Goal: Task Accomplishment & Management: Use online tool/utility

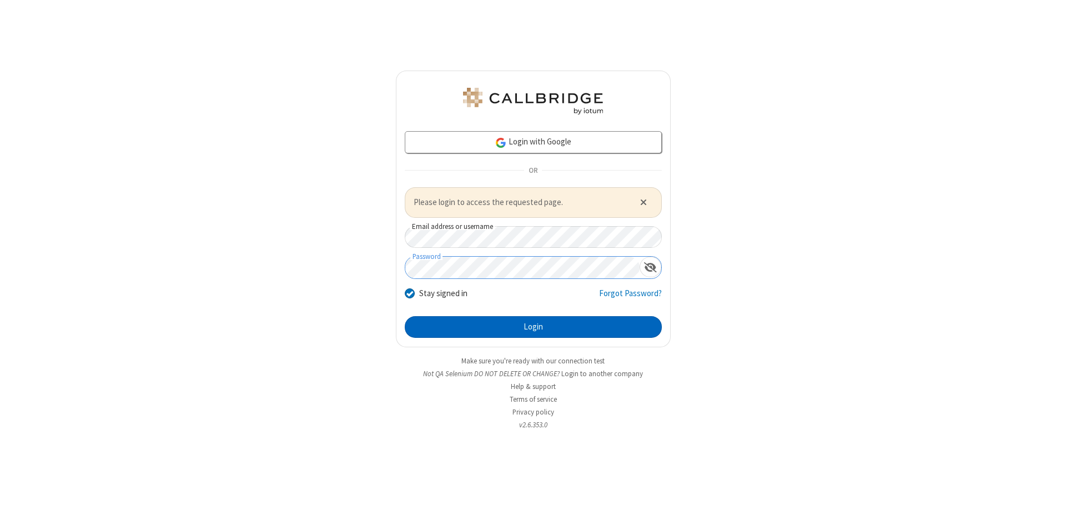
click at [533, 326] on button "Login" at bounding box center [533, 327] width 257 height 22
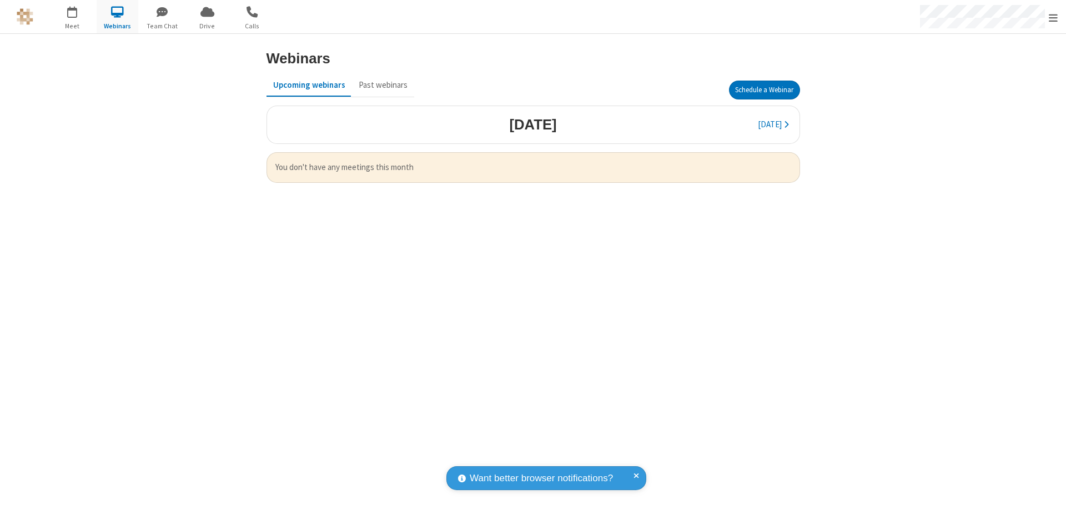
click at [764, 90] on button "Schedule a Webinar" at bounding box center [764, 90] width 71 height 19
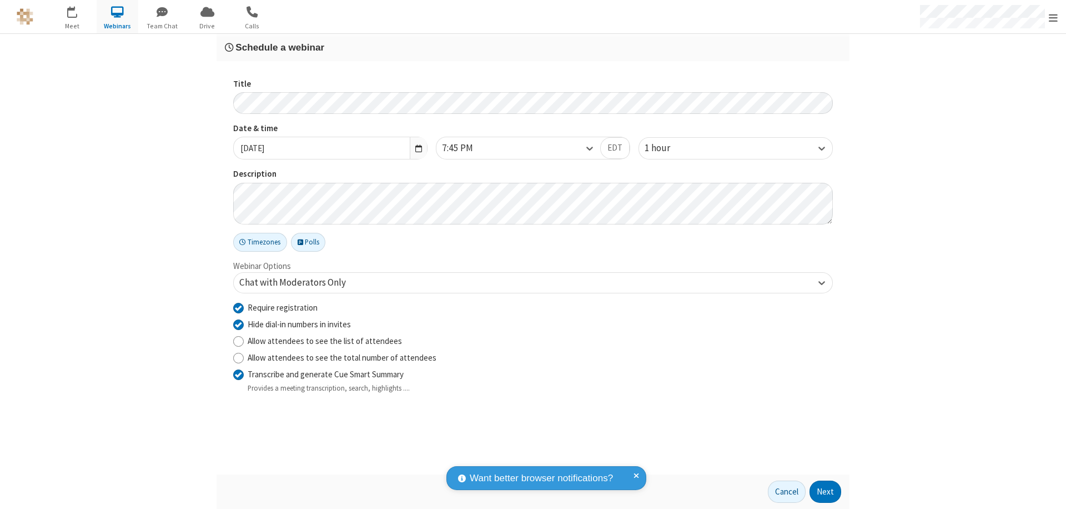
click at [238, 307] on input "Require registration" at bounding box center [238, 308] width 11 height 12
checkbox input "false"
click at [826, 491] on button "Next" at bounding box center [826, 491] width 32 height 22
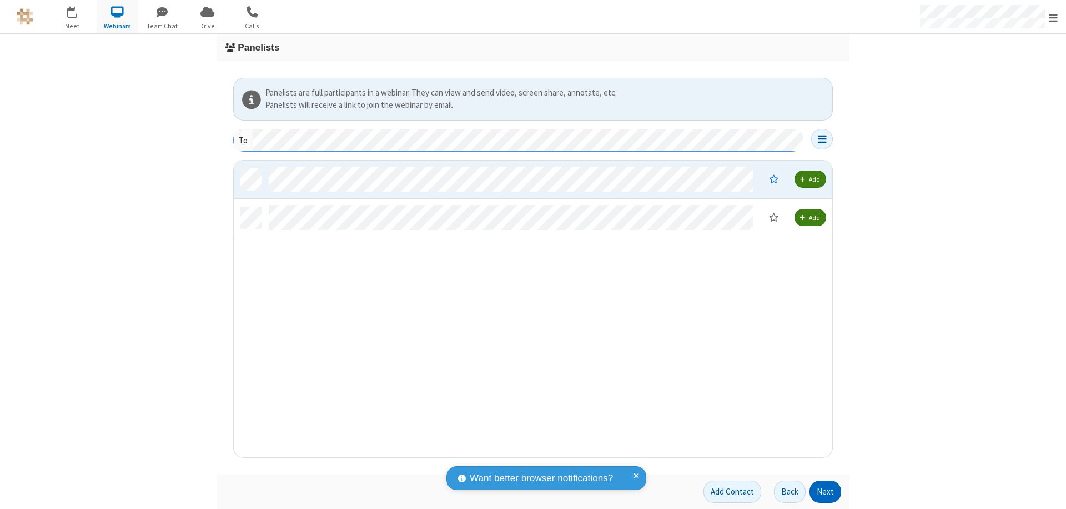
click at [826, 491] on button "Next" at bounding box center [826, 491] width 32 height 22
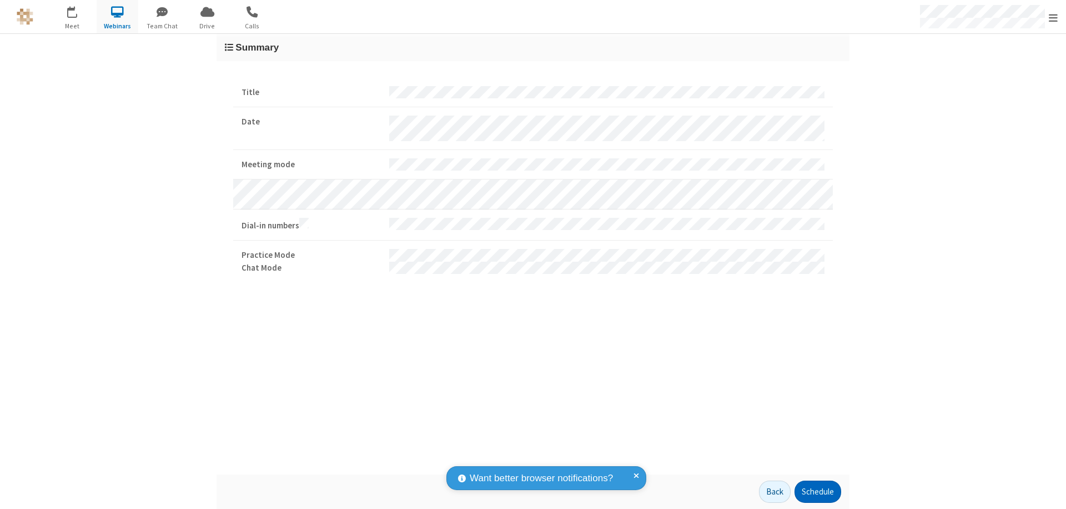
click at [817, 491] on button "Schedule" at bounding box center [818, 491] width 47 height 22
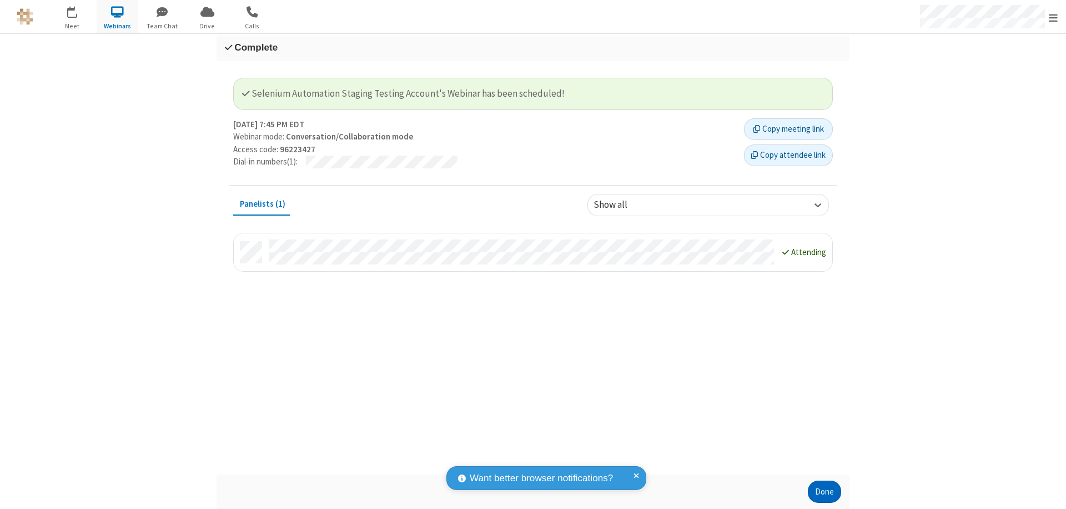
click at [825, 491] on button "Done" at bounding box center [824, 491] width 33 height 22
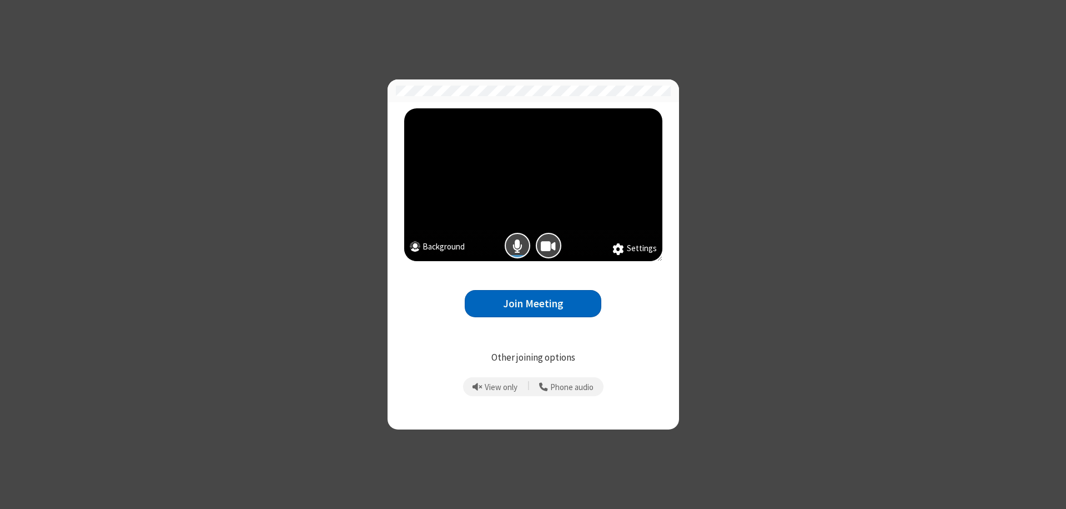
click at [533, 303] on button "Join Meeting" at bounding box center [533, 303] width 137 height 27
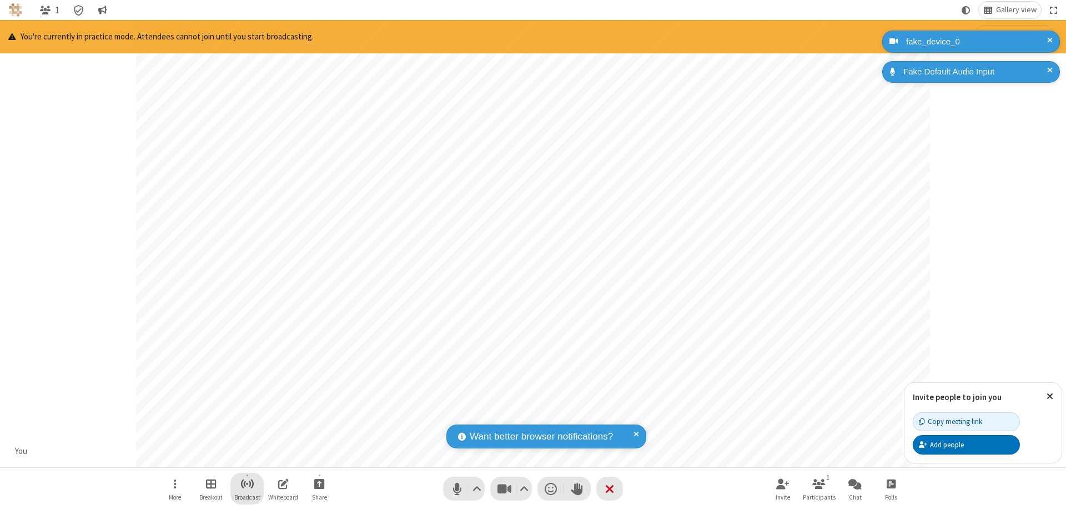
click at [247, 483] on span "Start broadcast" at bounding box center [247, 483] width 14 height 14
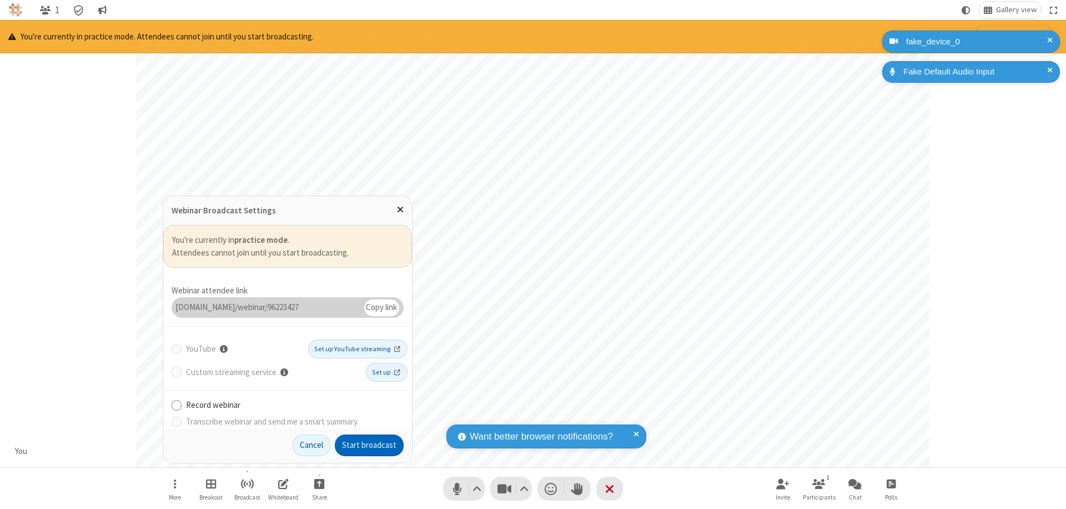
click at [369, 445] on button "Start broadcast" at bounding box center [369, 445] width 69 height 22
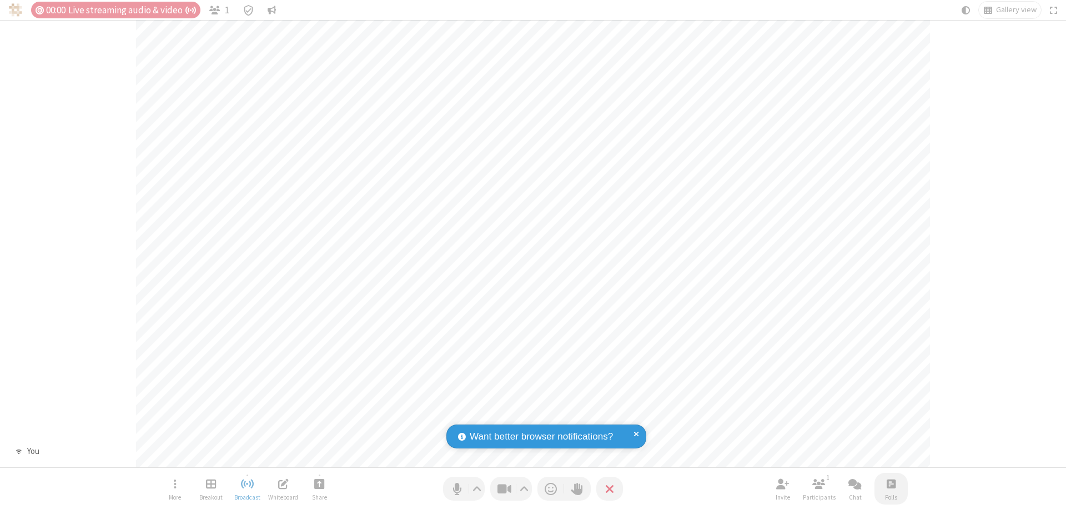
click at [891, 483] on span "Open poll" at bounding box center [891, 483] width 9 height 14
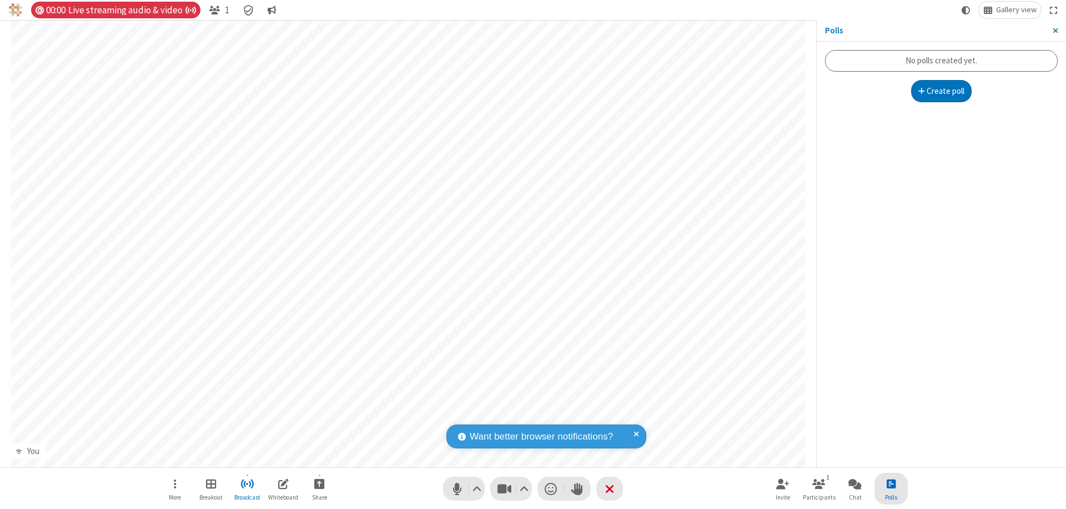
click at [941, 91] on button "Create poll" at bounding box center [941, 91] width 61 height 22
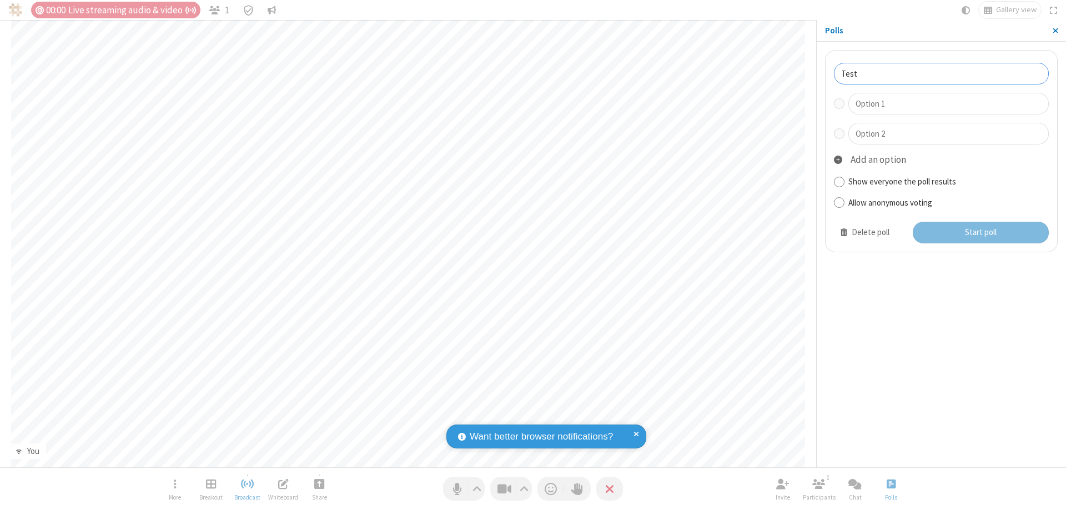
type input "Test"
type input "Yes"
type input "No"
click at [980, 232] on button "Start poll" at bounding box center [981, 233] width 137 height 22
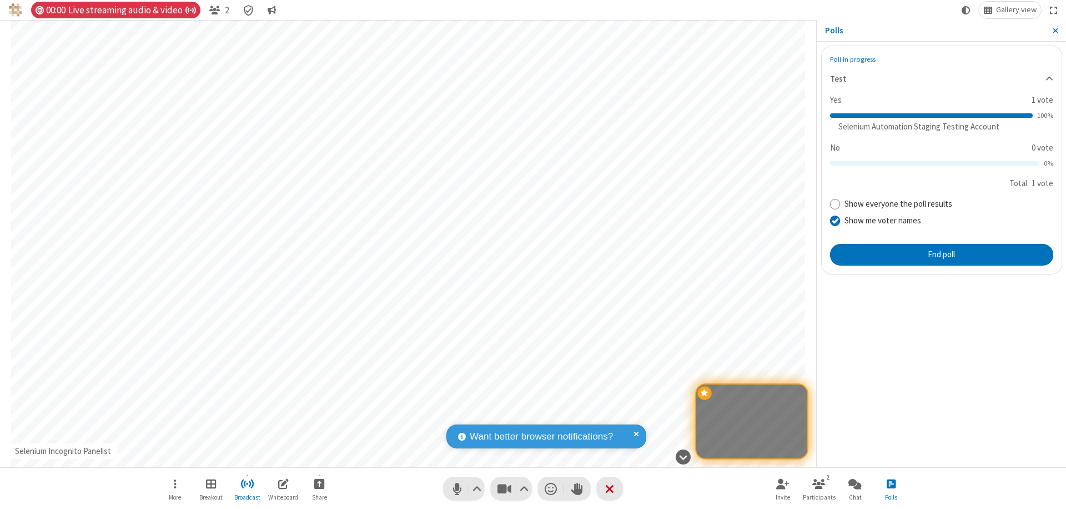
click at [1055, 31] on span "Close sidebar" at bounding box center [1056, 30] width 6 height 9
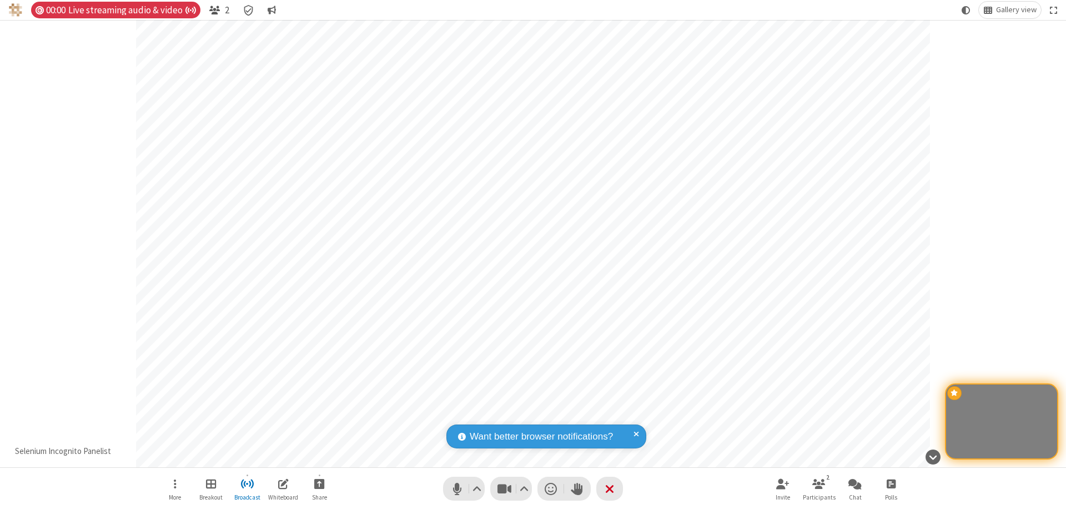
click at [214, 10] on span "Open participant list" at bounding box center [214, 10] width 11 height 11
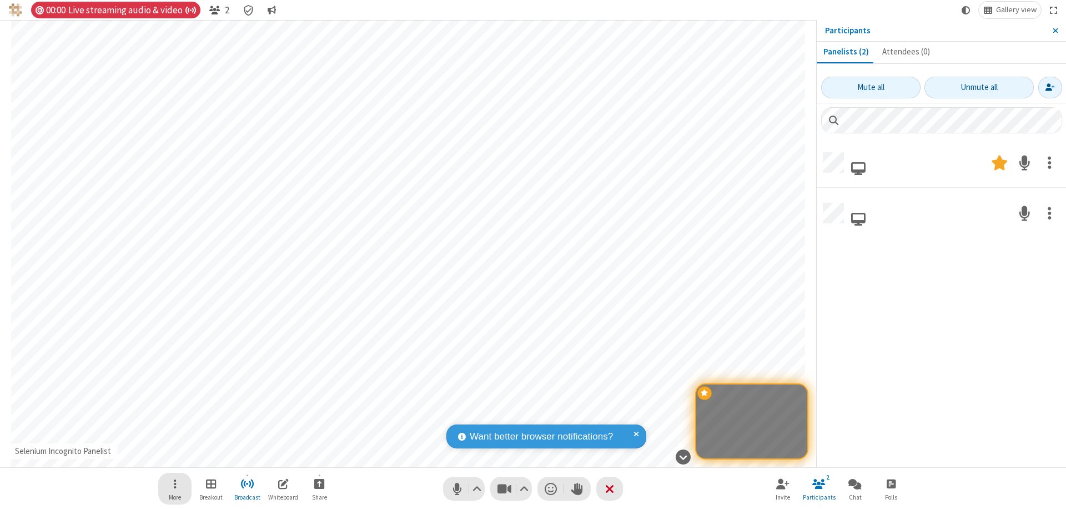
click at [174, 483] on span "Open menu" at bounding box center [175, 483] width 3 height 14
click at [1049, 162] on span at bounding box center [1050, 163] width 4 height 21
click at [1049, 213] on span at bounding box center [1050, 215] width 4 height 21
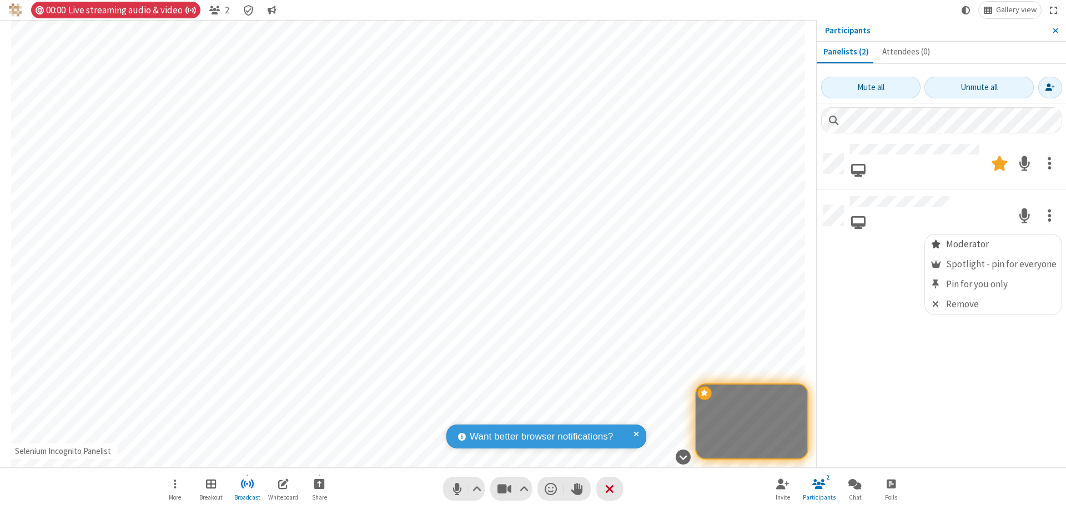
click at [938, 244] on span "Moderator" at bounding box center [936, 244] width 12 height 11
click at [1055, 31] on span "Close sidebar" at bounding box center [1056, 30] width 6 height 9
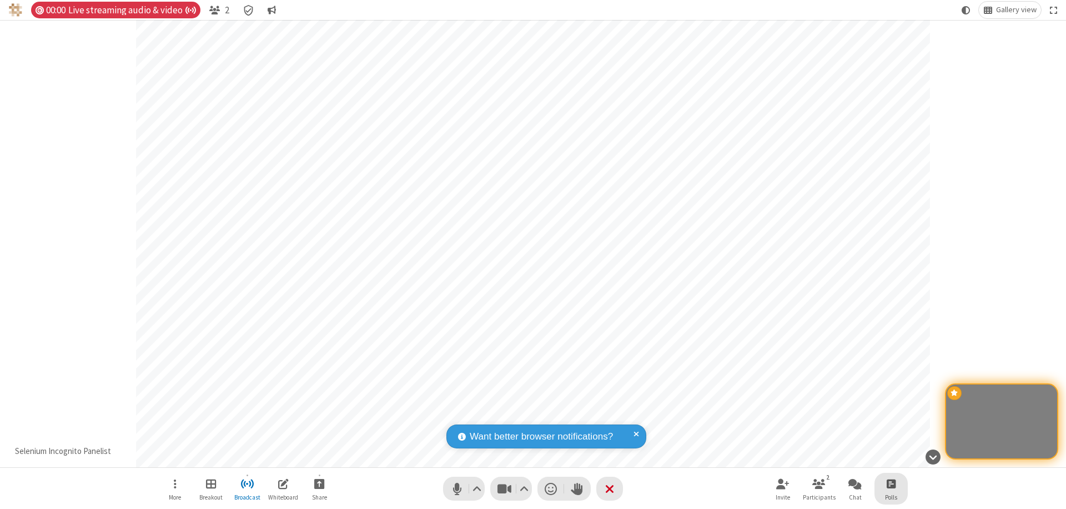
click at [891, 483] on span "Open poll" at bounding box center [891, 483] width 9 height 14
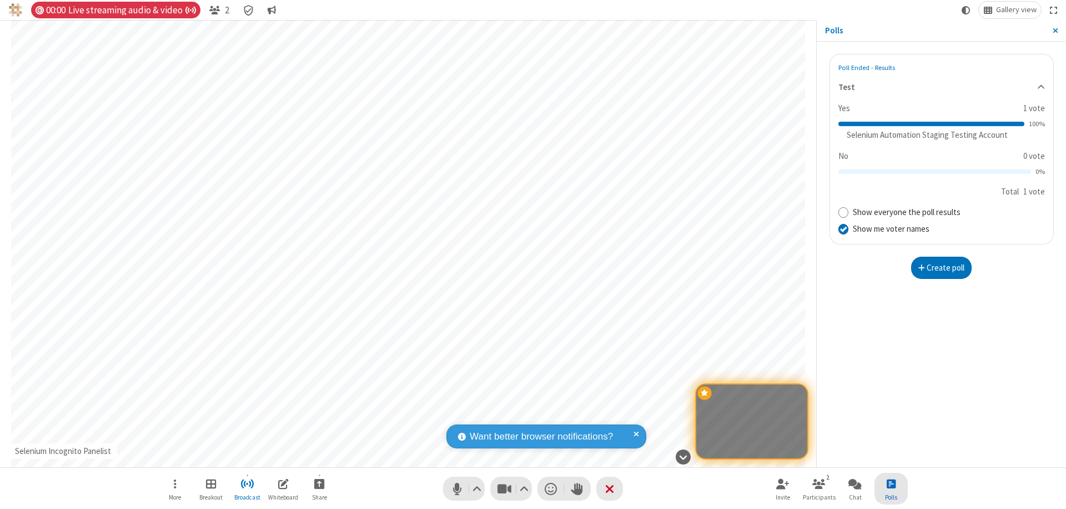
click at [941, 267] on button "Create poll" at bounding box center [941, 268] width 61 height 22
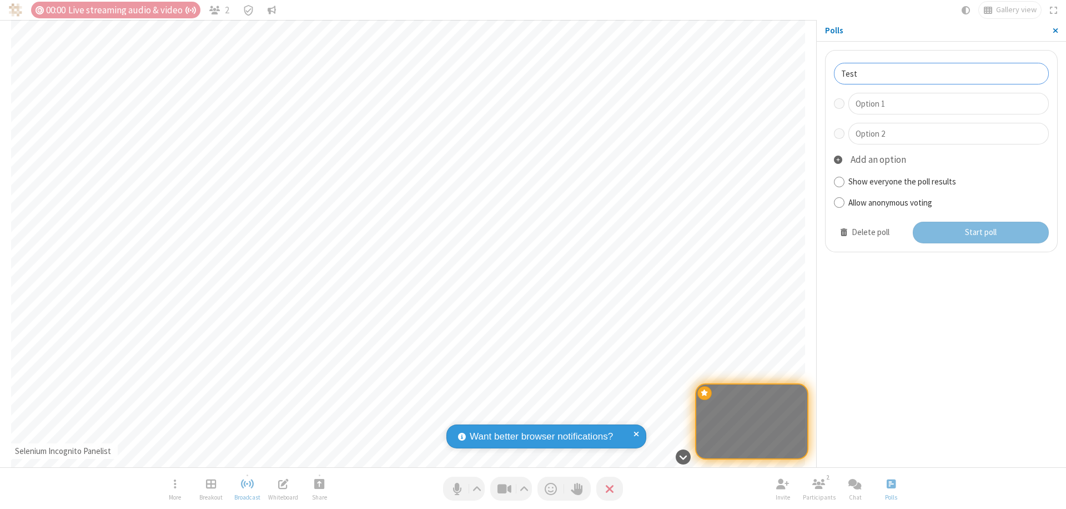
type input "Test"
type input "Yes"
type input "No"
